Goal: Task Accomplishment & Management: Manage account settings

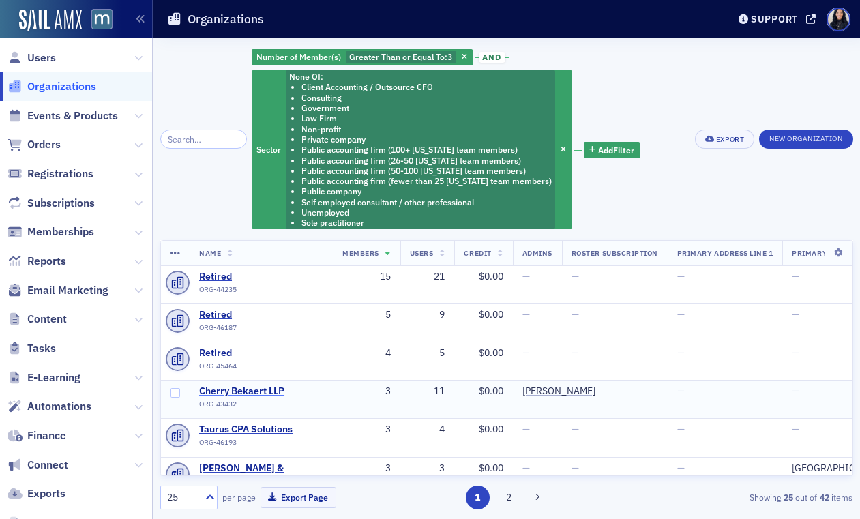
click at [266, 394] on span "Cherry Bekaert LLP" at bounding box center [261, 391] width 124 height 12
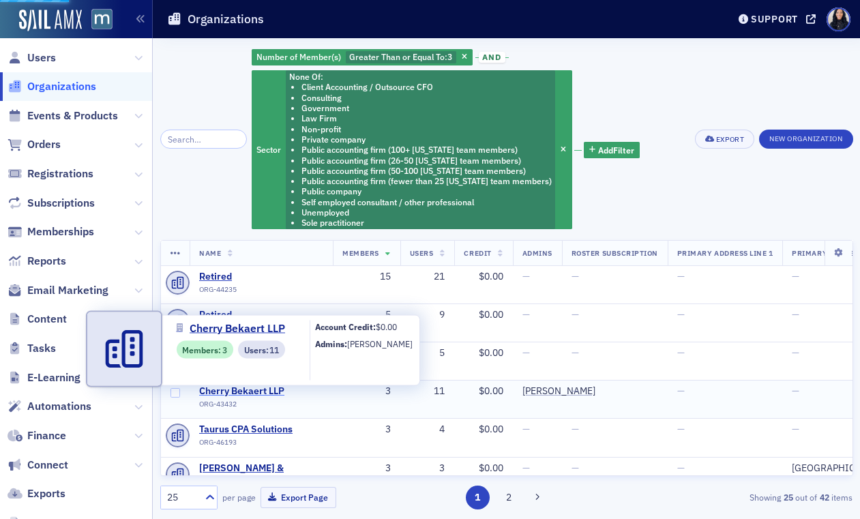
select select "US"
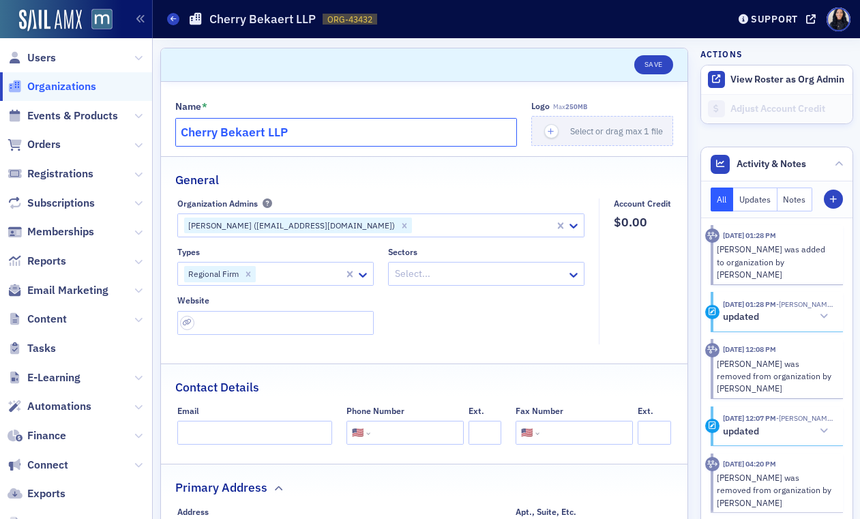
click at [332, 138] on input "Cherry Bekaert LLP" at bounding box center [346, 132] width 342 height 29
click at [340, 327] on input "url" at bounding box center [275, 323] width 196 height 24
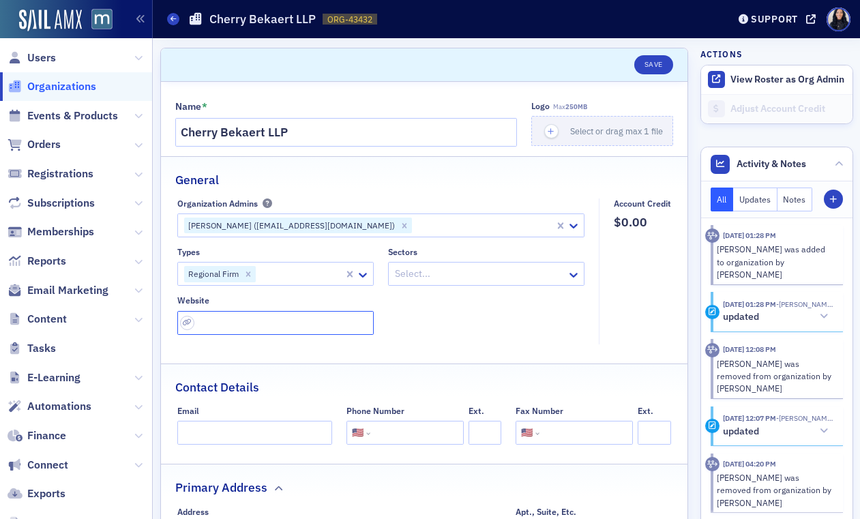
paste input "[URL][DOMAIN_NAME]"
type input "[URL][DOMAIN_NAME]"
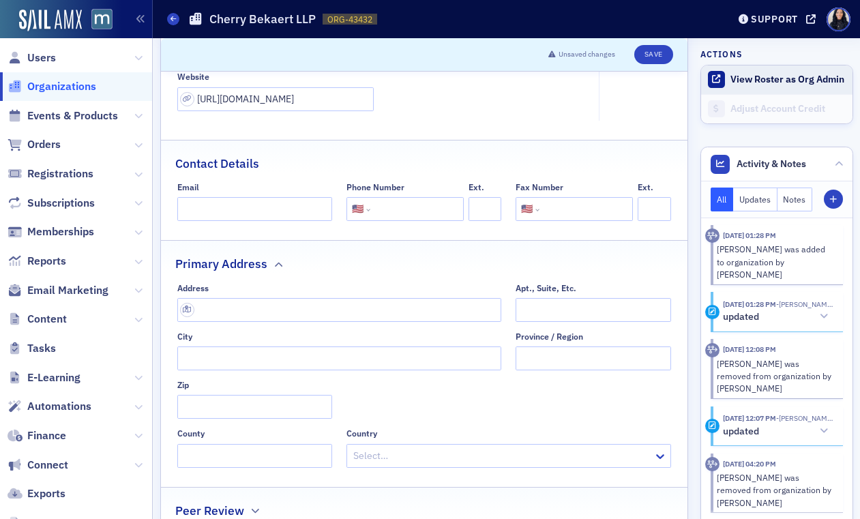
scroll to position [199, 0]
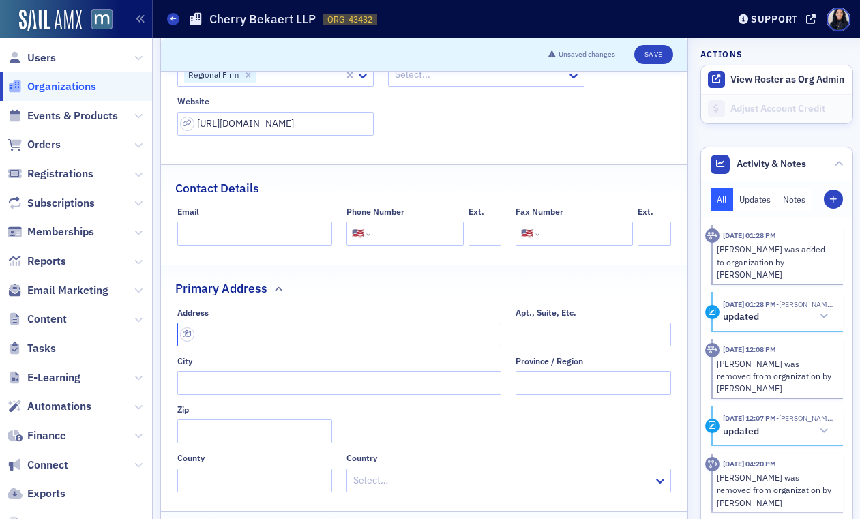
click at [256, 332] on input "text" at bounding box center [339, 335] width 324 height 24
paste input "[STREET_ADDRESS][PERSON_NAME]"
type input "[STREET_ADDRESS][PERSON_NAME]"
type input "[GEOGRAPHIC_DATA]"
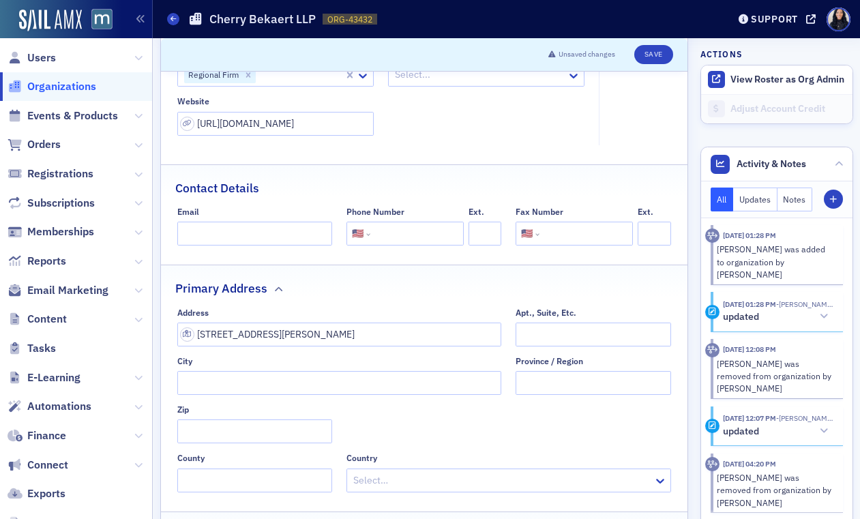
type input "20850"
type input "[GEOGRAPHIC_DATA]"
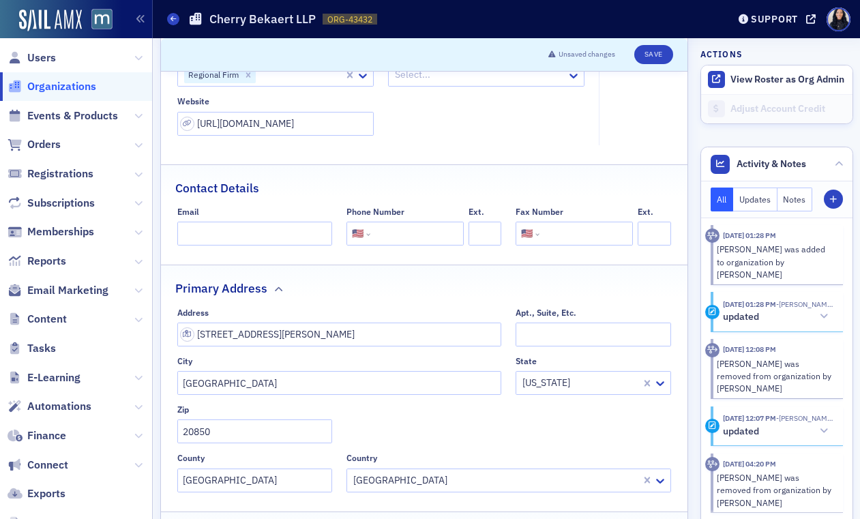
click at [417, 234] on input "tel" at bounding box center [415, 234] width 85 height 24
paste input "[PHONE_NUMBER]"
type input "[PHONE_NUMBER]"
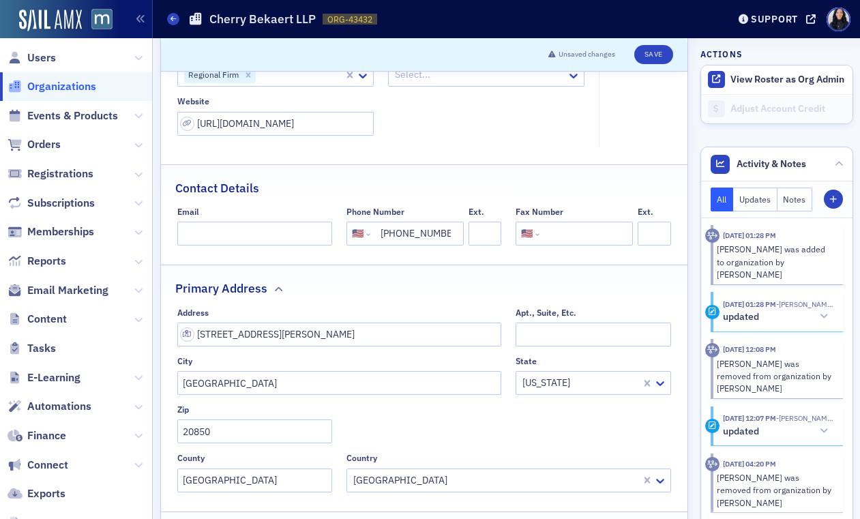
scroll to position [181, 0]
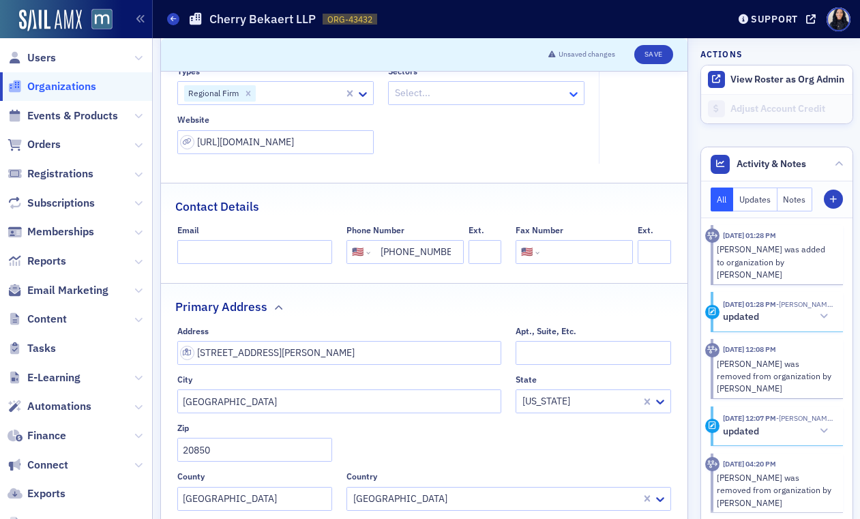
click at [570, 93] on icon at bounding box center [574, 94] width 8 height 5
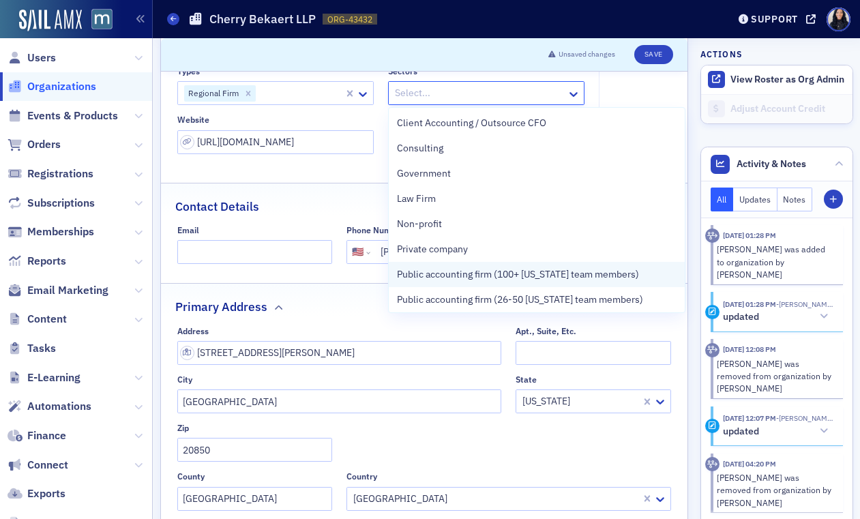
click at [530, 276] on span "Public accounting firm (100+ [US_STATE] team members)" at bounding box center [518, 274] width 242 height 14
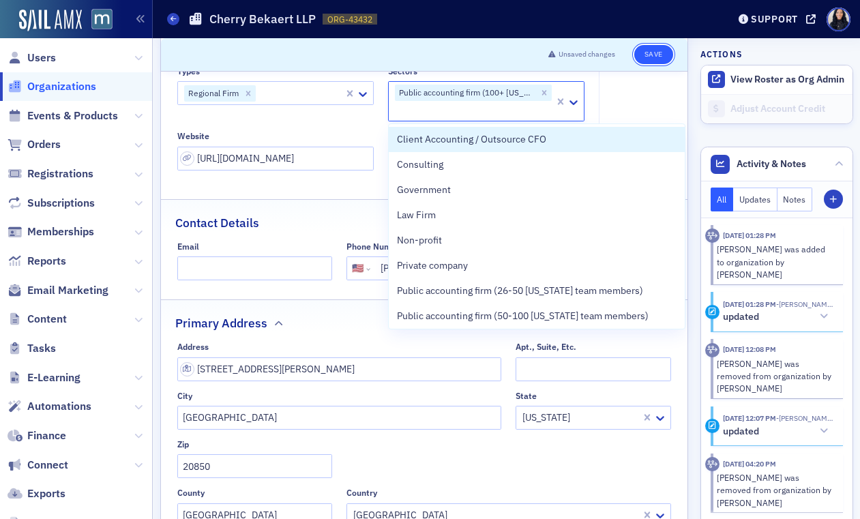
click at [658, 57] on button "Save" at bounding box center [653, 54] width 39 height 19
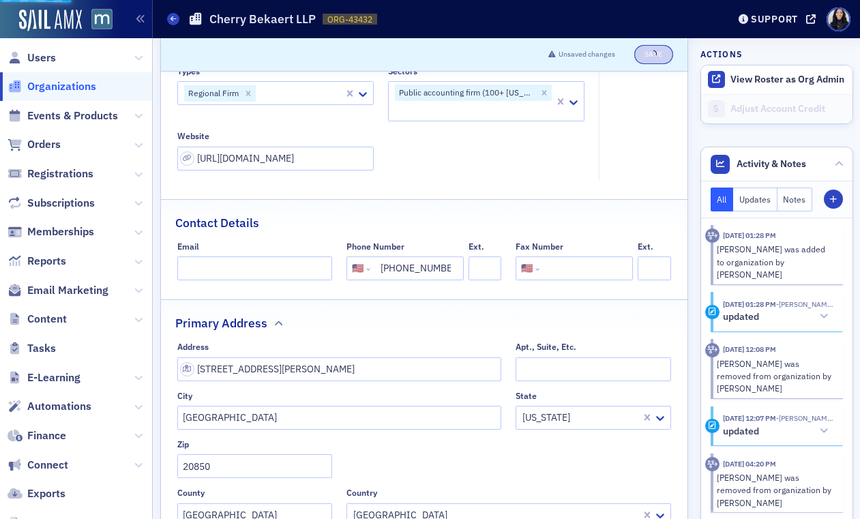
select select "US"
